Goal: Task Accomplishment & Management: Complete application form

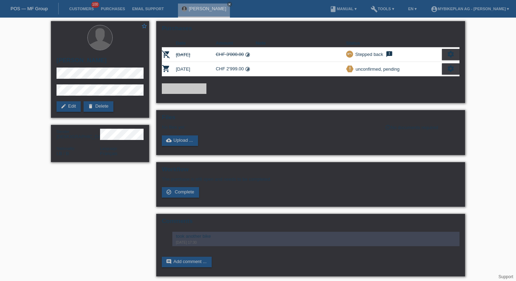
click at [38, 10] on link "POS — MF Group" at bounding box center [29, 8] width 37 height 5
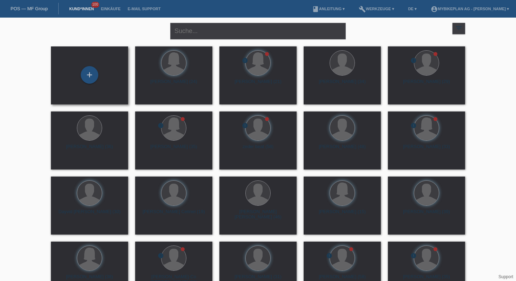
click at [107, 67] on div "+" at bounding box center [90, 75] width 66 height 19
click at [92, 71] on div "+" at bounding box center [90, 75] width 18 height 18
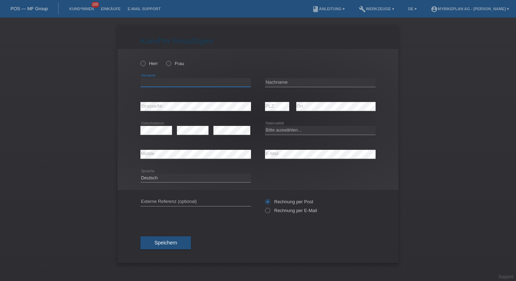
click at [170, 81] on input "text" at bounding box center [195, 82] width 111 height 9
paste input "Luis Carlos"
type input "Luis Carlos"
click at [285, 85] on input "text" at bounding box center [320, 82] width 111 height 9
paste input "De Sousa"
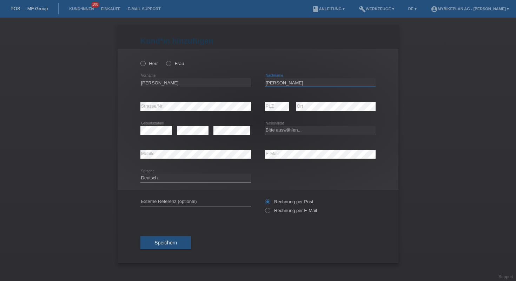
type input "[PERSON_NAME]"
click at [139, 60] on icon at bounding box center [139, 60] width 0 height 0
click at [141, 65] on input "Herr" at bounding box center [142, 63] width 5 height 5
radio input "true"
click at [272, 131] on select "Bitte auswählen... Schweiz Deutschland Liechtenstein Österreich ------------ Af…" at bounding box center [320, 130] width 111 height 8
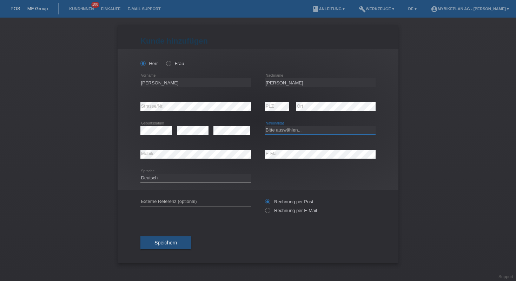
select select "BR"
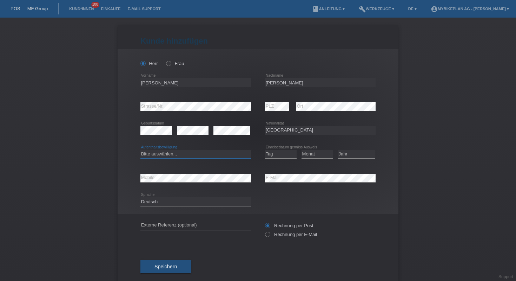
click at [204, 154] on select "Bitte auswählen... C B B - Flüchtlingsstatus Andere" at bounding box center [195, 154] width 111 height 8
select select "C"
click at [366, 156] on select "Jahr 2025 2024 2023 2022 2021 2020 2019 2018 2017 2016 2015 2014 2013 2012 2011…" at bounding box center [356, 154] width 37 height 8
select select "2019"
click at [273, 154] on select "Tag 01 02 03 04 05 06 07 08 09 10 11" at bounding box center [281, 154] width 32 height 8
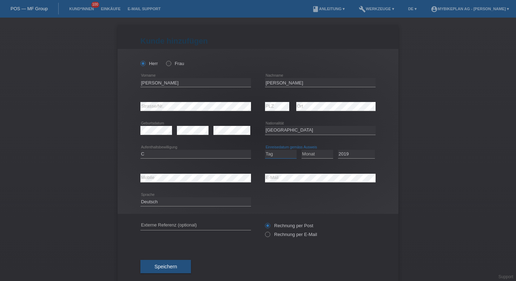
select select "29"
click at [311, 154] on select "Monat 01 02 03 04 05 06 07 08 09 10 11" at bounding box center [318, 154] width 32 height 8
select select "09"
click at [348, 155] on select "Jahr 2025 2024 2023 2022 2021 2020 2019 2018 2017 2016 2015 2014 2013 2012 2011…" at bounding box center [356, 154] width 37 height 8
click at [200, 205] on select "Deutsch Français Italiano English" at bounding box center [195, 201] width 111 height 8
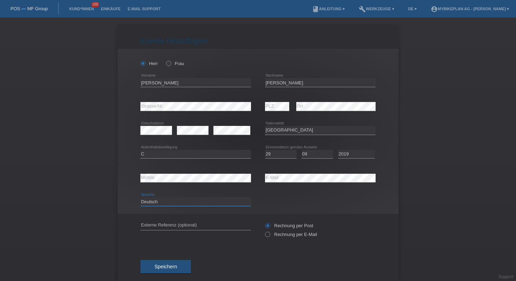
click at [193, 204] on select "Deutsch Français Italiano English" at bounding box center [195, 201] width 111 height 8
select select "fr"
click at [191, 227] on input "text" at bounding box center [195, 225] width 111 height 9
paste input "42971546757"
type input "42971546757"
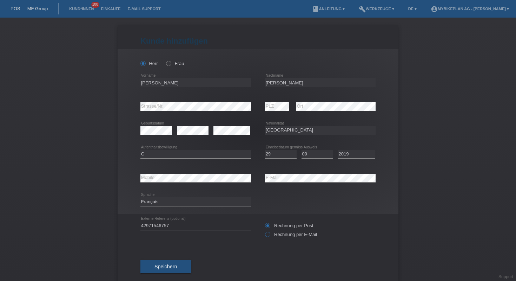
click at [270, 237] on label "Rechnung per E-Mail" at bounding box center [291, 233] width 52 height 5
click at [270, 237] on input "Rechnung per E-Mail" at bounding box center [267, 235] width 5 height 9
radio input "true"
click at [172, 268] on span "Speichern" at bounding box center [166, 266] width 22 height 6
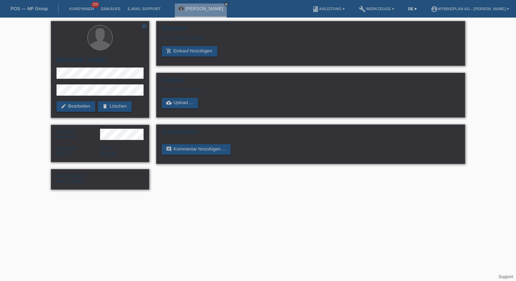
click at [405, 9] on link "DE ▾" at bounding box center [412, 9] width 15 height 4
click at [383, 28] on span "Français" at bounding box center [386, 27] width 20 height 8
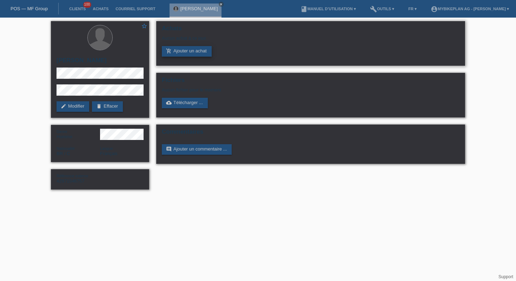
click at [192, 57] on link "add_shopping_cart Ajouter un achat" at bounding box center [187, 51] width 50 height 11
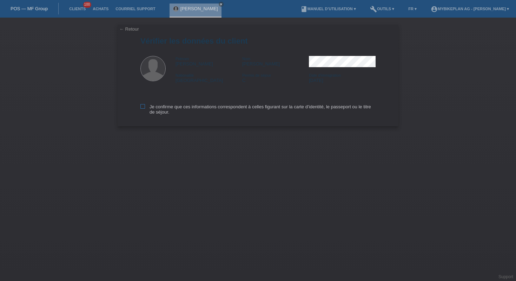
click at [207, 106] on label "Je confirme que ces informations correspondent à celles figurant sur la carte d…" at bounding box center [257, 109] width 235 height 11
click at [145, 106] on input "Je confirme que ces informations correspondent à celles figurant sur la carte d…" at bounding box center [142, 106] width 5 height 5
checkbox input "true"
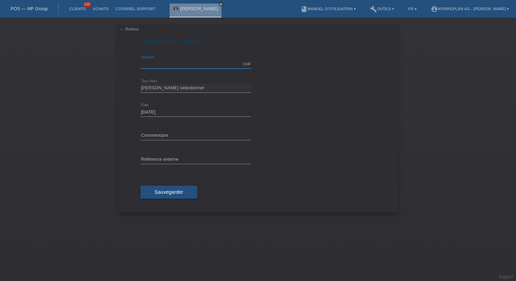
click at [158, 67] on input "text" at bounding box center [195, 64] width 111 height 9
type input "5900.00"
click at [160, 87] on select "Veuillez sélectionner 6 versements 12 versements 18 versements 24 versements 36…" at bounding box center [195, 88] width 111 height 8
select select "487"
click at [169, 159] on input "text" at bounding box center [195, 159] width 111 height 9
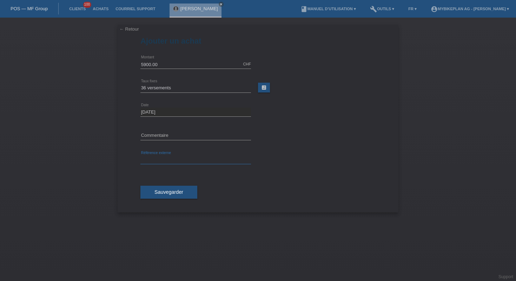
paste input "42971546757"
type input "42971546757"
click at [179, 192] on span "Sauvegarder" at bounding box center [169, 192] width 29 height 6
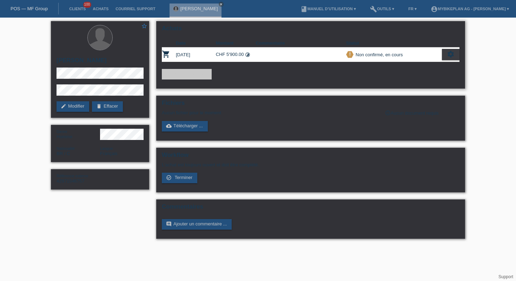
click at [451, 53] on icon "settings" at bounding box center [451, 54] width 8 height 8
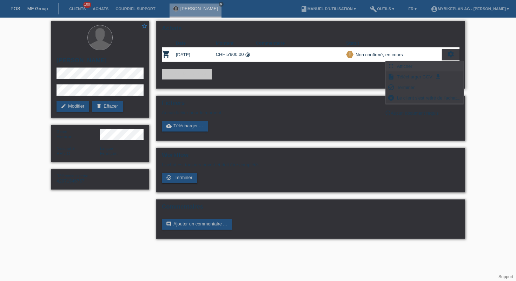
click at [414, 66] on div "fullscreen Afficher" at bounding box center [425, 66] width 78 height 11
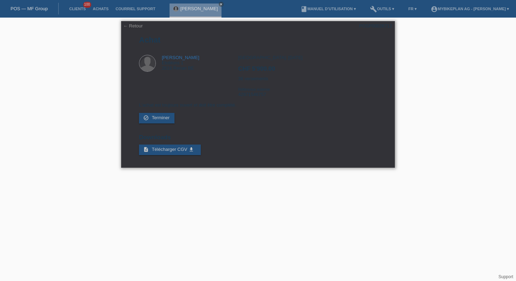
click at [374, 26] on div "POSP00026712" at bounding box center [375, 25] width 33 height 5
copy div "POSP00026712"
click at [131, 25] on link "← Retour" at bounding box center [133, 25] width 20 height 5
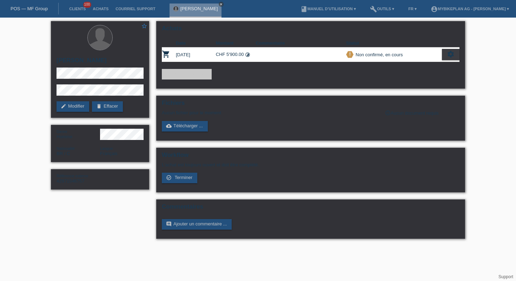
click at [223, 5] on icon "close" at bounding box center [221, 4] width 4 height 4
click at [24, 8] on link "POS — MF Group" at bounding box center [29, 8] width 37 height 5
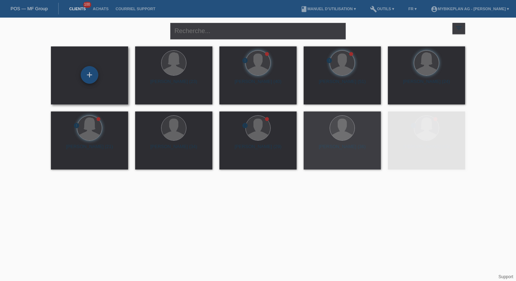
click at [81, 73] on div "+" at bounding box center [90, 75] width 18 height 18
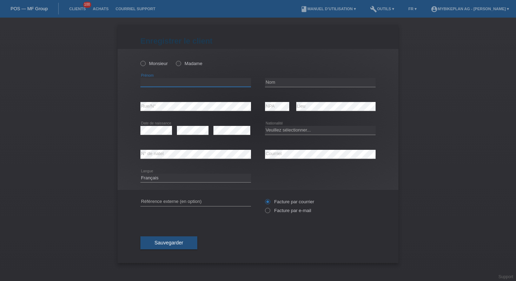
click at [215, 85] on input "text" at bounding box center [195, 82] width 111 height 9
click at [189, 81] on input "text" at bounding box center [195, 82] width 111 height 9
paste input "Edison"
type input "Edison"
click at [296, 79] on input "text" at bounding box center [320, 82] width 111 height 9
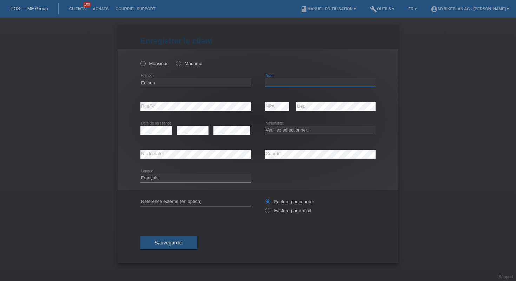
paste input "Syla"
type input "Syla"
click at [184, 201] on input "text" at bounding box center [195, 201] width 111 height 9
paste input "42975607316"
type input "42975607316"
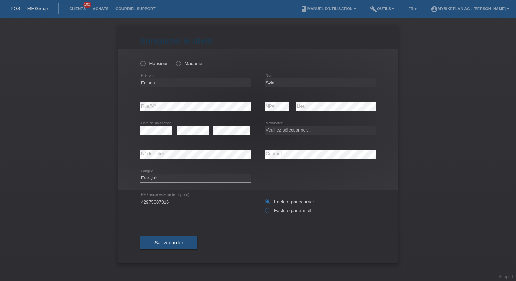
click at [271, 210] on label "Facture par e-mail" at bounding box center [288, 210] width 46 height 5
click at [270, 210] on input "Facture par e-mail" at bounding box center [267, 212] width 5 height 9
radio input "true"
click at [139, 60] on icon at bounding box center [139, 60] width 0 height 0
click at [145, 63] on input "Monsieur" at bounding box center [142, 63] width 5 height 5
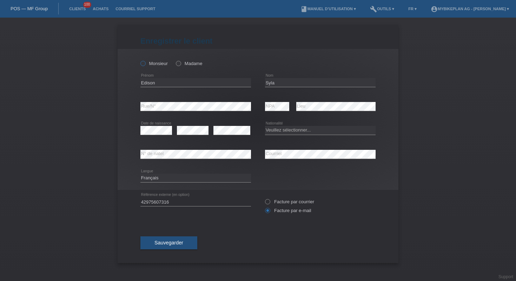
radio input "true"
click at [296, 129] on select "Veuillez sélectionner... Suisse Allemagne Autriche Liechtenstein ------------ A…" at bounding box center [320, 130] width 111 height 8
select select "CH"
click at [186, 242] on button "Sauvegarder" at bounding box center [168, 242] width 57 height 13
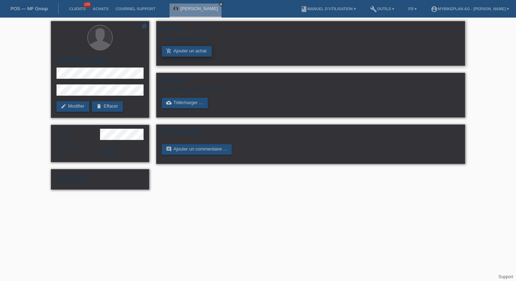
click at [195, 48] on link "add_shopping_cart Ajouter un achat" at bounding box center [187, 51] width 50 height 11
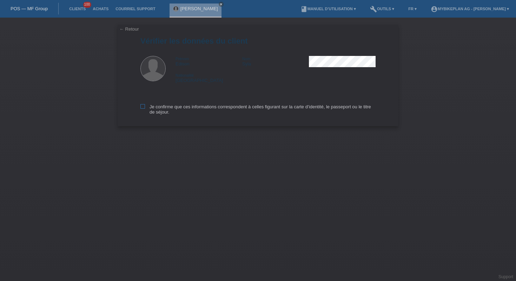
click at [199, 106] on label "Je confirme que ces informations correspondent à celles figurant sur la carte d…" at bounding box center [257, 109] width 235 height 11
click at [145, 106] on input "Je confirme que ces informations correspondent à celles figurant sur la carte d…" at bounding box center [142, 106] width 5 height 5
checkbox input "true"
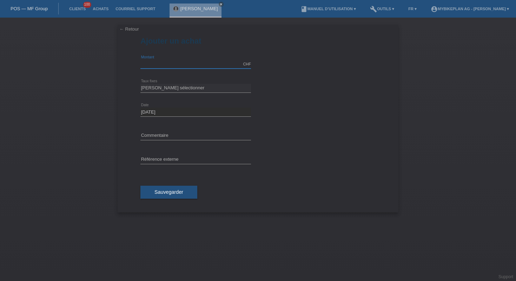
click at [179, 66] on input "text" at bounding box center [195, 64] width 111 height 9
type input "3490.00"
click at [175, 90] on select "[PERSON_NAME] sélectionner 6 versements 12 versements 18 versements 24 versemen…" at bounding box center [195, 88] width 111 height 8
select select "487"
click at [181, 158] on input "text" at bounding box center [195, 159] width 111 height 9
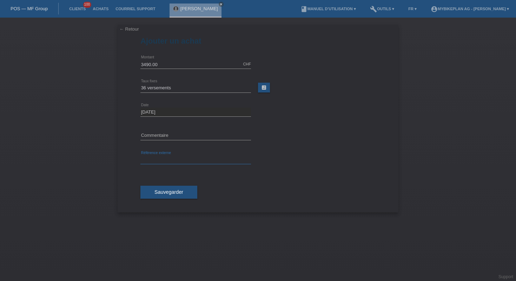
paste input "42975607316"
type input "42975607316"
click at [178, 191] on span "Sauvegarder" at bounding box center [169, 192] width 29 height 6
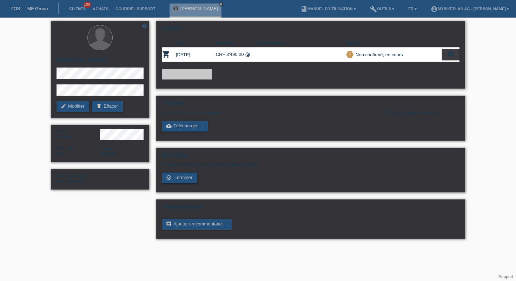
click at [457, 55] on div "settings" at bounding box center [451, 54] width 18 height 11
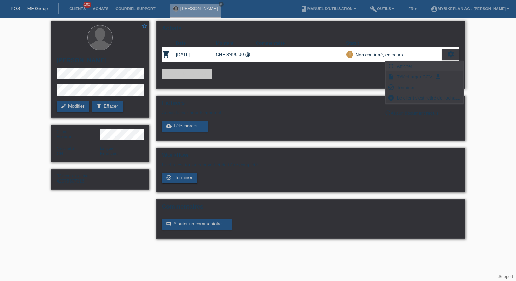
click at [389, 64] on icon "fullscreen" at bounding box center [391, 66] width 7 height 7
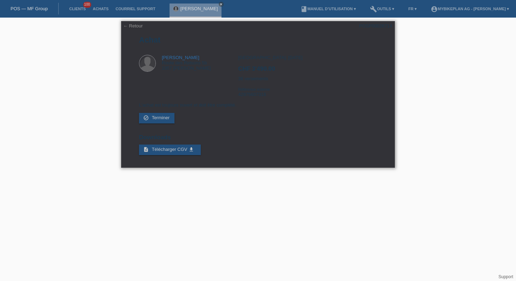
click at [371, 28] on div "POSP00026714" at bounding box center [375, 25] width 33 height 5
copy div "POSP00026714"
click at [130, 27] on link "← Retour" at bounding box center [133, 25] width 20 height 5
